Goal: Transaction & Acquisition: Purchase product/service

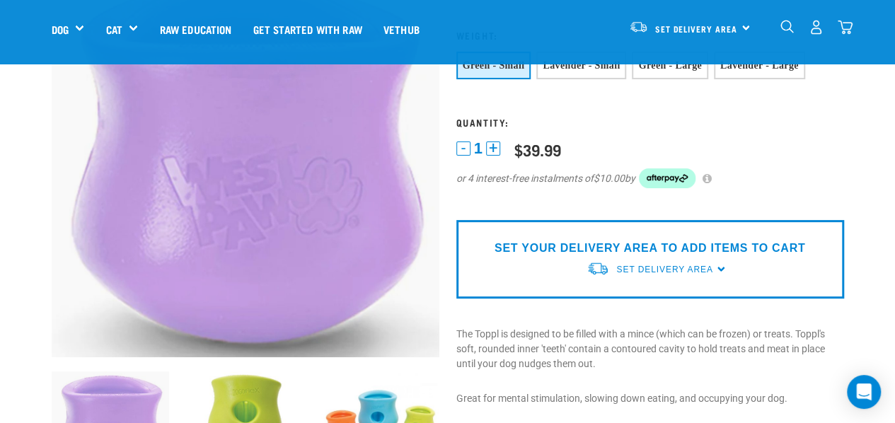
scroll to position [136, 0]
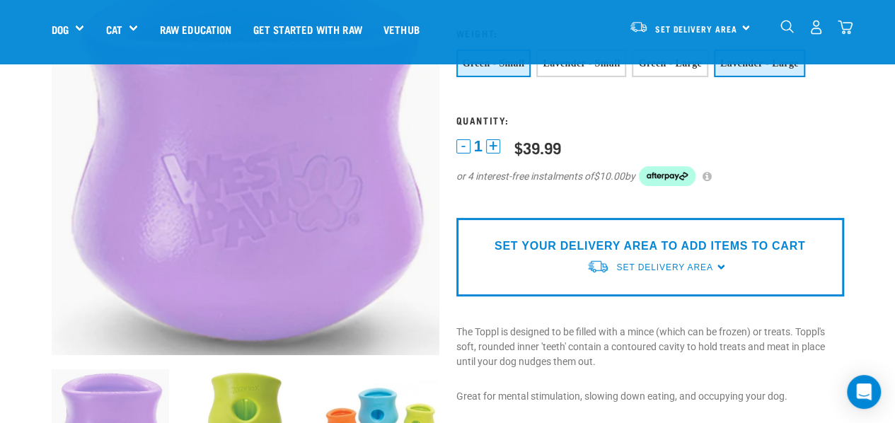
click at [764, 64] on span "Lavender - Large" at bounding box center [760, 63] width 79 height 11
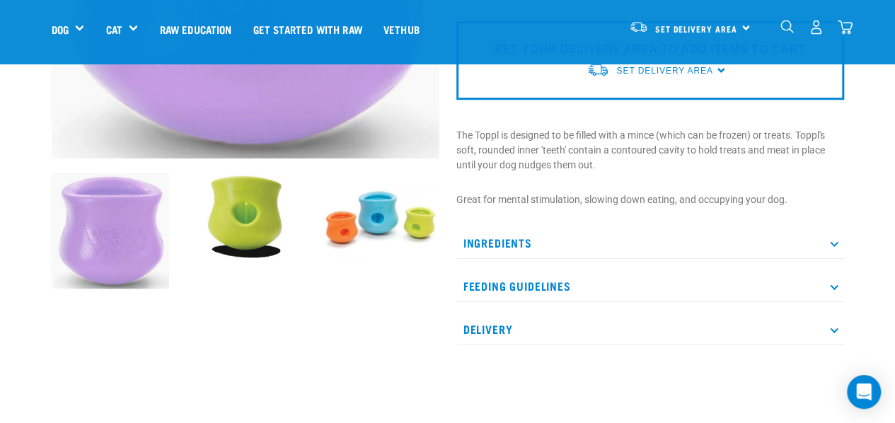
scroll to position [333, 0]
click at [251, 226] on img at bounding box center [245, 216] width 118 height 88
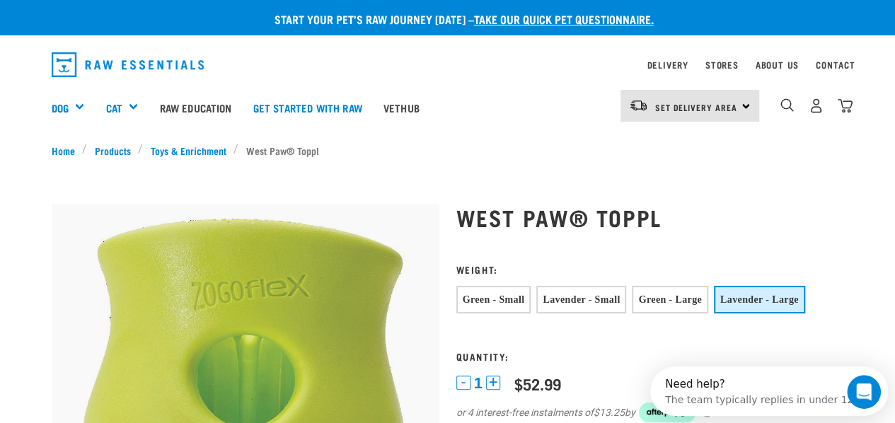
scroll to position [0, 0]
click at [577, 212] on h1 "West Paw® Toppl" at bounding box center [651, 217] width 388 height 25
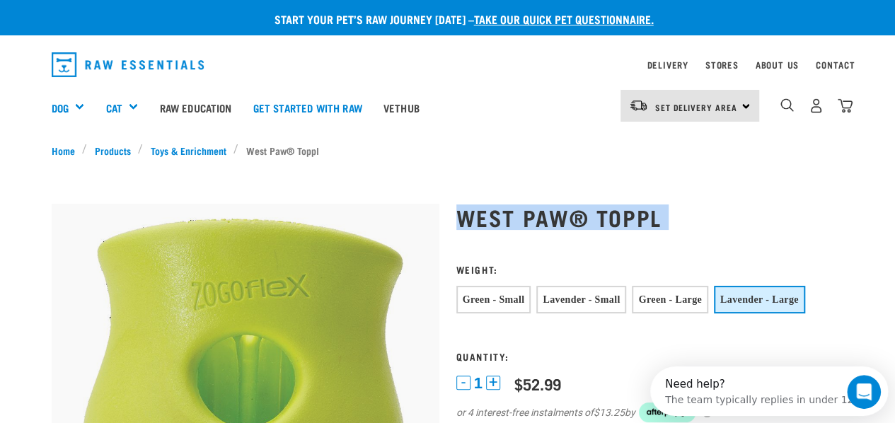
click at [577, 212] on h1 "West Paw® Toppl" at bounding box center [651, 217] width 388 height 25
copy div "West Paw® Toppl"
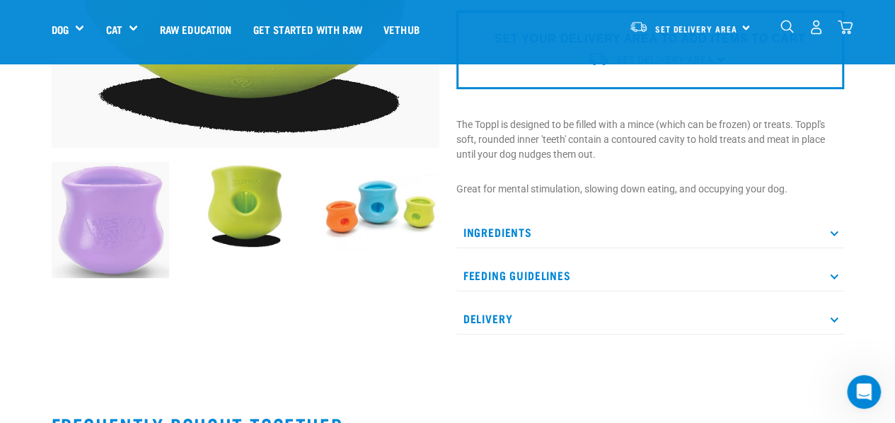
scroll to position [344, 0]
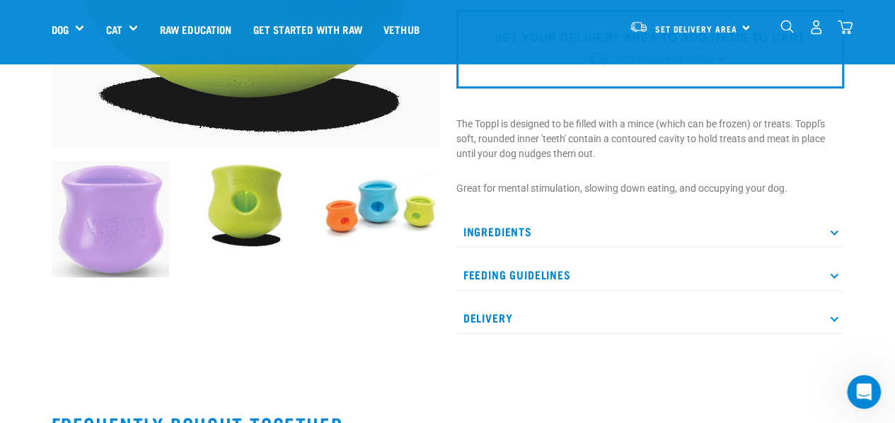
click at [881, 185] on div "Start your pet’s raw journey today – take our quick pet questionnaire. Delivery…" at bounding box center [447, 159] width 895 height 1007
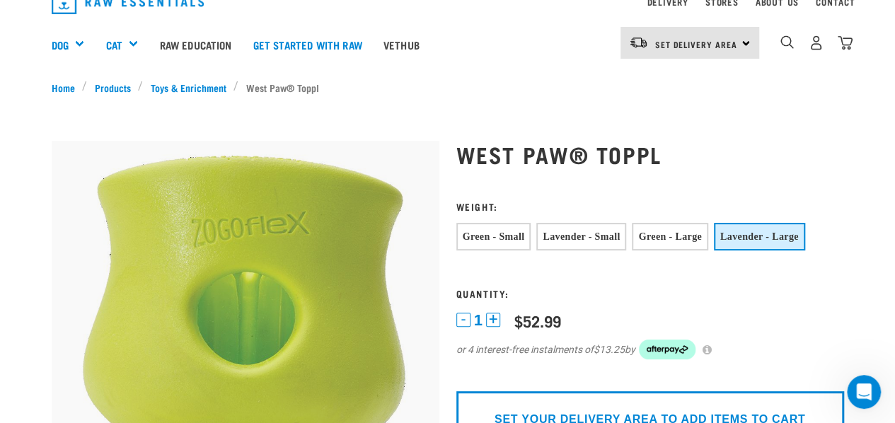
scroll to position [0, 0]
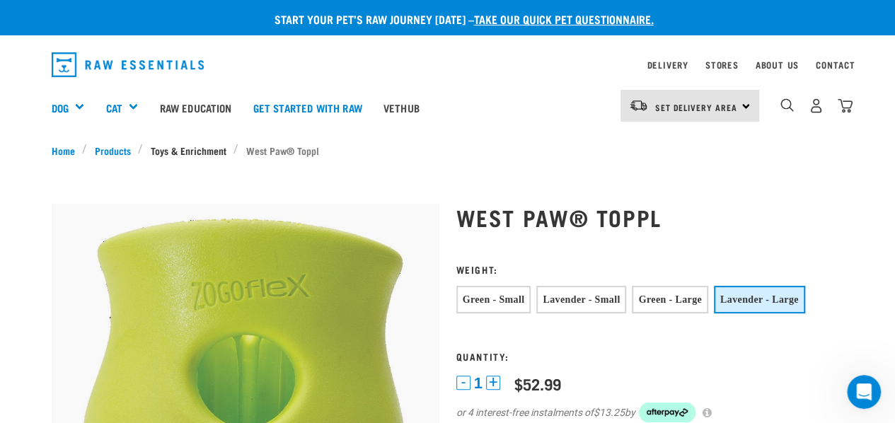
click at [193, 154] on link "Toys & Enrichment" at bounding box center [188, 150] width 91 height 15
